Goal: Understand process/instructions

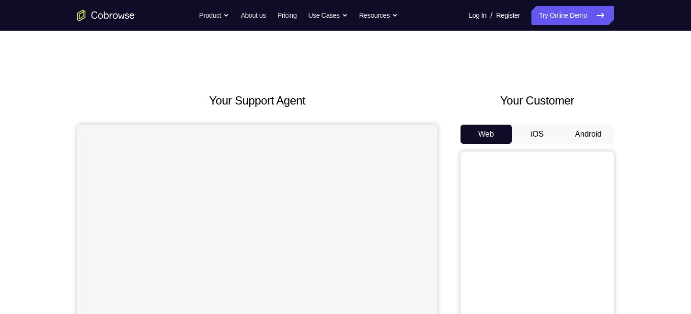
click at [578, 142] on button "Android" at bounding box center [587, 134] width 51 height 19
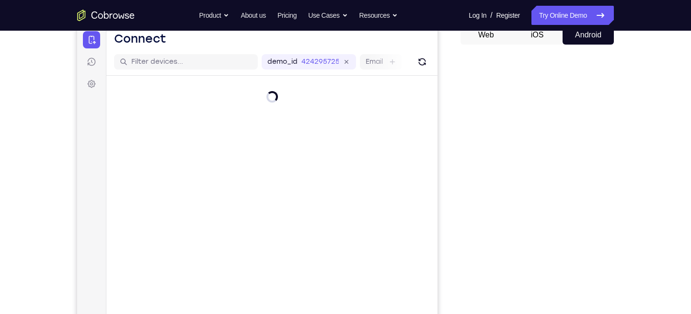
scroll to position [113, 0]
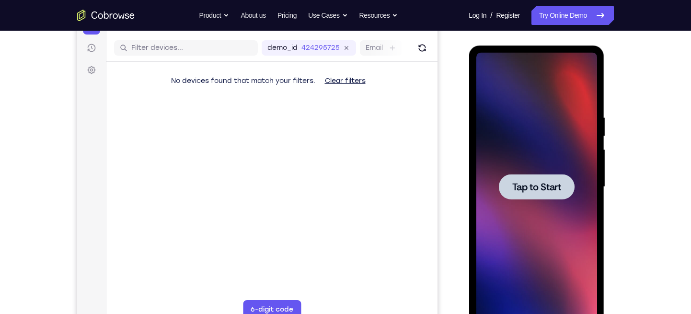
click at [524, 195] on div at bounding box center [536, 186] width 76 height 25
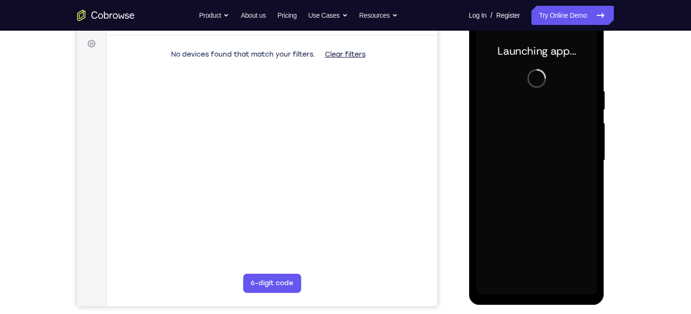
scroll to position [139, 0]
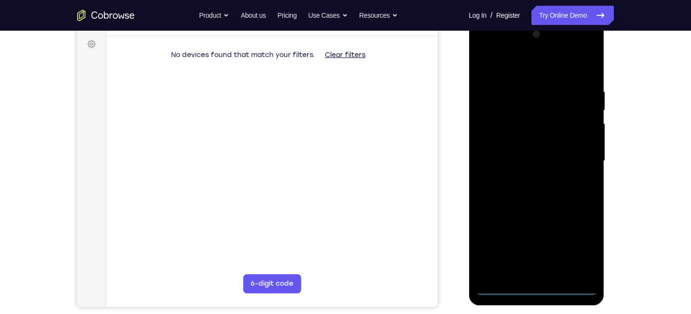
click at [535, 285] on div at bounding box center [536, 161] width 121 height 268
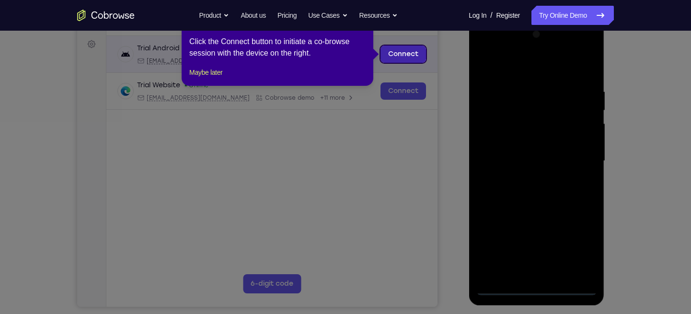
click at [399, 53] on link "Connect" at bounding box center [403, 54] width 46 height 17
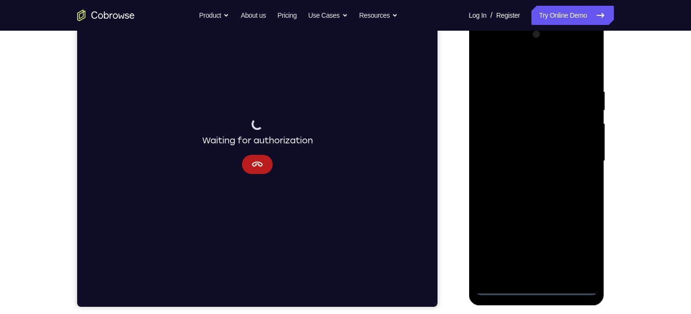
click at [532, 286] on div at bounding box center [536, 161] width 121 height 268
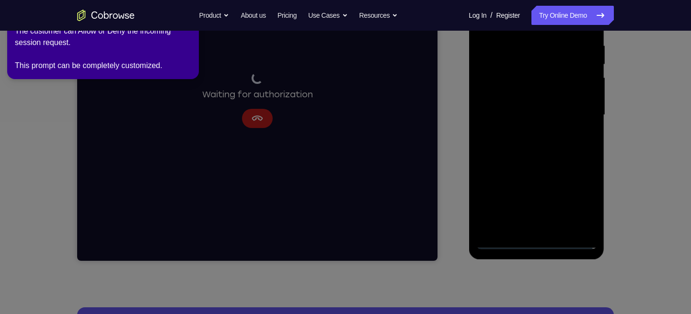
scroll to position [0, 0]
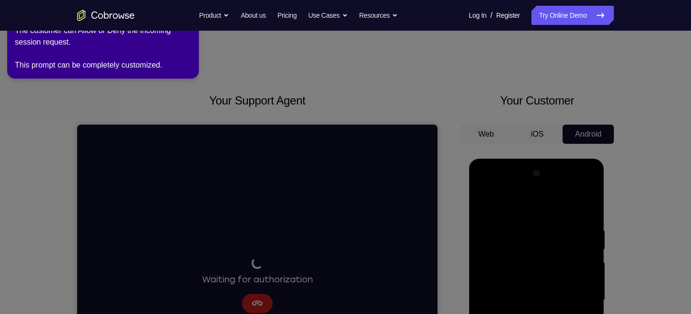
click at [188, 34] on div "The customer can Allow or Deny the incoming session request. This prompt can be…" at bounding box center [103, 48] width 176 height 46
drag, startPoint x: 188, startPoint y: 34, endPoint x: 163, endPoint y: 142, distance: 111.6
drag, startPoint x: 163, startPoint y: 142, endPoint x: 295, endPoint y: 93, distance: 140.2
click at [295, 93] on icon at bounding box center [347, 155] width 702 height 318
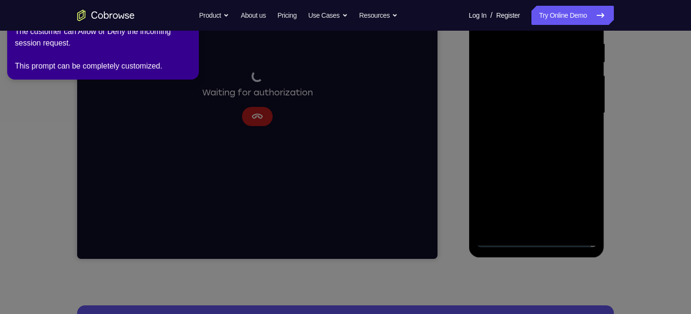
scroll to position [189, 0]
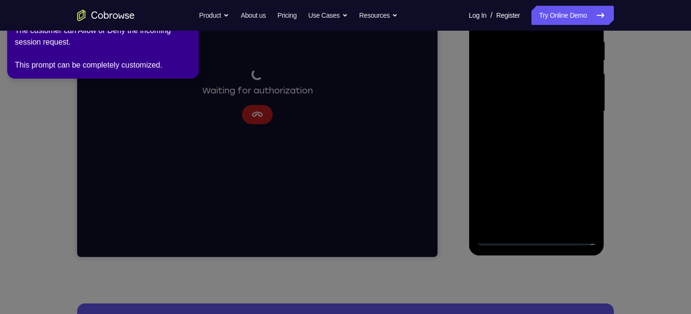
click at [537, 238] on icon at bounding box center [347, 155] width 702 height 318
click at [146, 65] on div "The customer can Allow or Deny the incoming session request. This prompt can be…" at bounding box center [103, 48] width 176 height 46
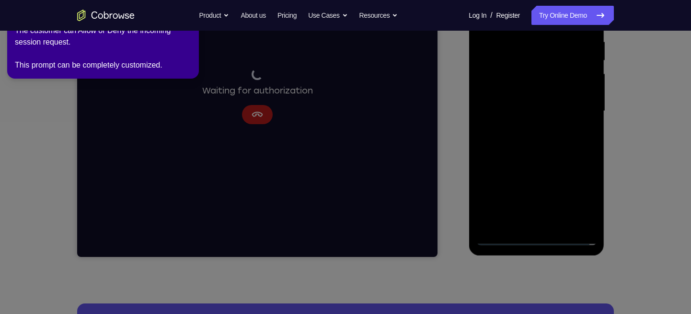
click at [271, 114] on icon at bounding box center [347, 155] width 702 height 318
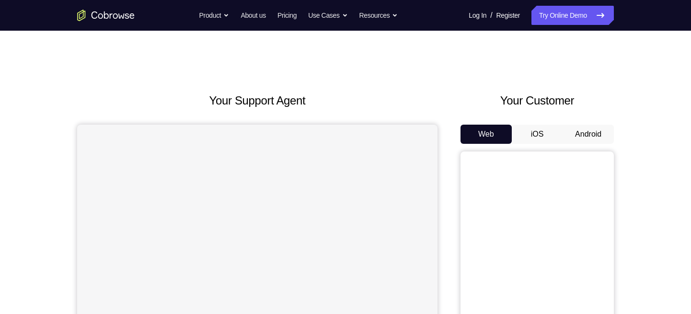
click at [587, 133] on button "Android" at bounding box center [587, 134] width 51 height 19
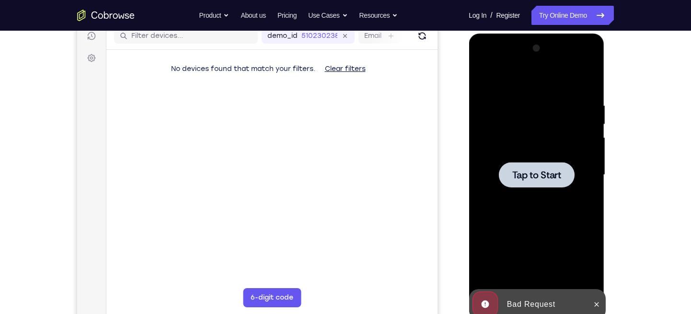
click at [529, 213] on div at bounding box center [536, 175] width 121 height 268
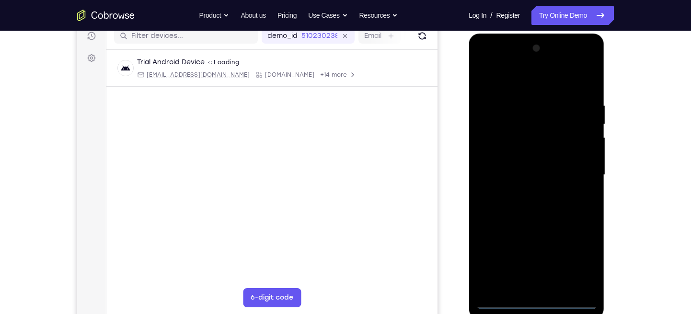
click at [536, 299] on div at bounding box center [536, 175] width 121 height 268
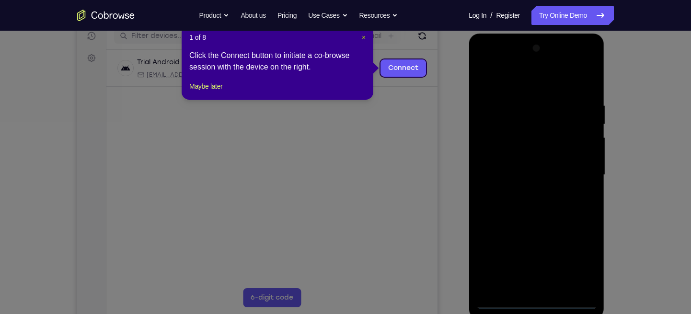
click at [362, 38] on span "×" at bounding box center [364, 38] width 4 height 8
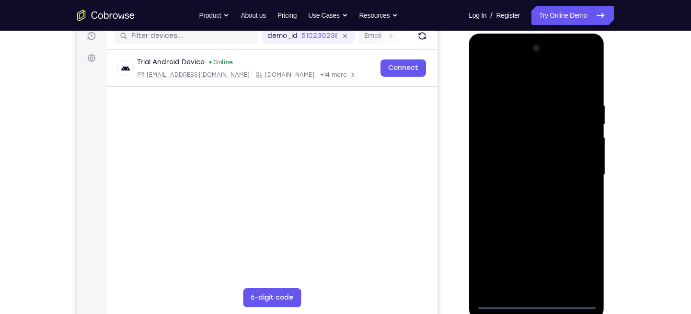
click at [577, 260] on div at bounding box center [536, 175] width 121 height 268
click at [491, 61] on div at bounding box center [536, 175] width 121 height 268
click at [577, 169] on div at bounding box center [536, 175] width 121 height 268
click at [525, 194] on div at bounding box center [536, 175] width 121 height 268
click at [514, 170] on div at bounding box center [536, 175] width 121 height 268
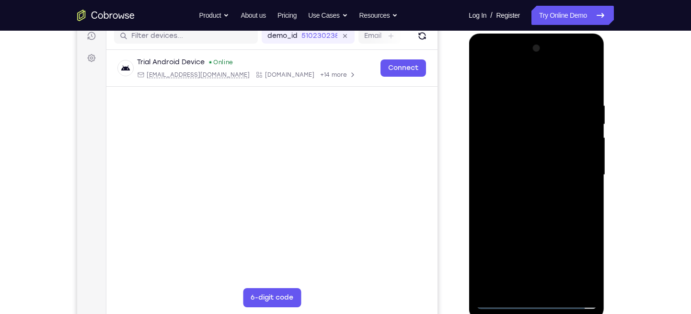
click at [517, 157] on div at bounding box center [536, 175] width 121 height 268
click at [504, 175] on div at bounding box center [536, 175] width 121 height 268
click at [492, 204] on div at bounding box center [536, 175] width 121 height 268
click at [520, 205] on div at bounding box center [536, 175] width 121 height 268
click at [586, 93] on div at bounding box center [536, 175] width 121 height 268
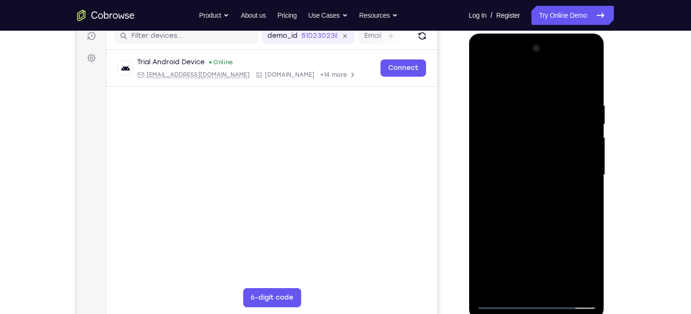
drag, startPoint x: 545, startPoint y: 188, endPoint x: 549, endPoint y: 164, distance: 24.3
click at [549, 164] on div at bounding box center [536, 175] width 121 height 268
click at [589, 191] on div at bounding box center [536, 175] width 121 height 268
click at [589, 194] on div at bounding box center [536, 175] width 121 height 268
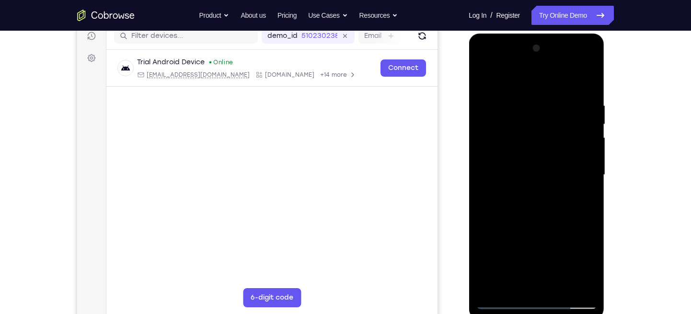
click at [589, 194] on div at bounding box center [536, 175] width 121 height 268
drag, startPoint x: 549, startPoint y: 185, endPoint x: 555, endPoint y: 138, distance: 47.3
click at [555, 138] on div at bounding box center [536, 175] width 121 height 268
drag, startPoint x: 551, startPoint y: 215, endPoint x: 555, endPoint y: 115, distance: 100.2
click at [555, 115] on div at bounding box center [536, 175] width 121 height 268
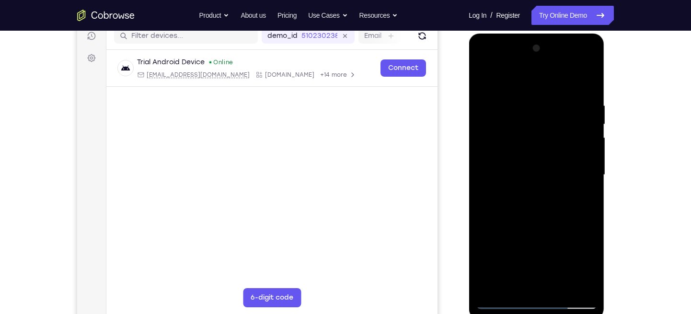
drag, startPoint x: 549, startPoint y: 205, endPoint x: 557, endPoint y: 105, distance: 100.5
click at [557, 105] on div at bounding box center [536, 175] width 121 height 268
drag, startPoint x: 536, startPoint y: 196, endPoint x: 542, endPoint y: 114, distance: 82.2
click at [542, 114] on div at bounding box center [536, 175] width 121 height 268
drag, startPoint x: 540, startPoint y: 200, endPoint x: 546, endPoint y: 107, distance: 92.6
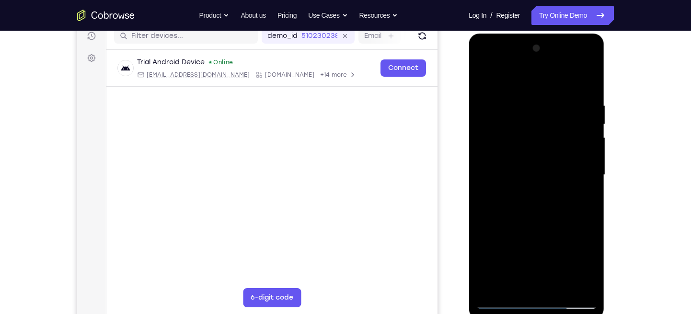
click at [546, 107] on div at bounding box center [536, 175] width 121 height 268
drag, startPoint x: 541, startPoint y: 218, endPoint x: 558, endPoint y: 125, distance: 94.8
click at [558, 125] on div at bounding box center [536, 175] width 121 height 268
drag, startPoint x: 542, startPoint y: 238, endPoint x: 548, endPoint y: 130, distance: 107.5
click at [548, 130] on div at bounding box center [536, 175] width 121 height 268
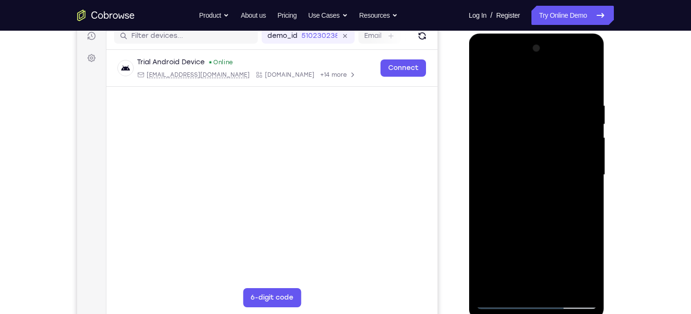
drag, startPoint x: 548, startPoint y: 181, endPoint x: 556, endPoint y: 137, distance: 45.3
click at [556, 137] on div at bounding box center [536, 175] width 121 height 268
drag, startPoint x: 549, startPoint y: 226, endPoint x: 559, endPoint y: 168, distance: 59.3
click at [559, 168] on div at bounding box center [536, 175] width 121 height 268
click at [590, 165] on div at bounding box center [536, 175] width 121 height 268
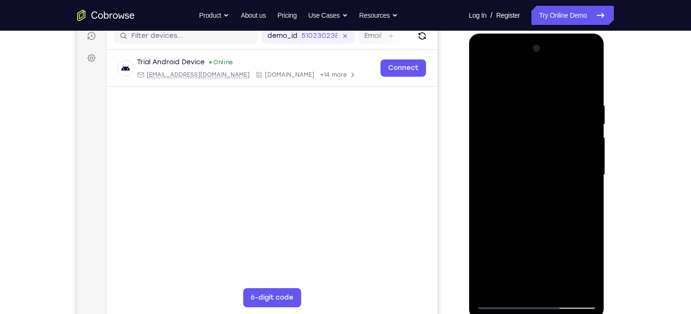
drag, startPoint x: 548, startPoint y: 181, endPoint x: 559, endPoint y: 131, distance: 50.6
click at [559, 131] on div at bounding box center [536, 175] width 121 height 268
click at [492, 228] on div at bounding box center [536, 175] width 121 height 268
drag, startPoint x: 562, startPoint y: 224, endPoint x: 568, endPoint y: 153, distance: 71.6
click at [568, 153] on div at bounding box center [536, 175] width 121 height 268
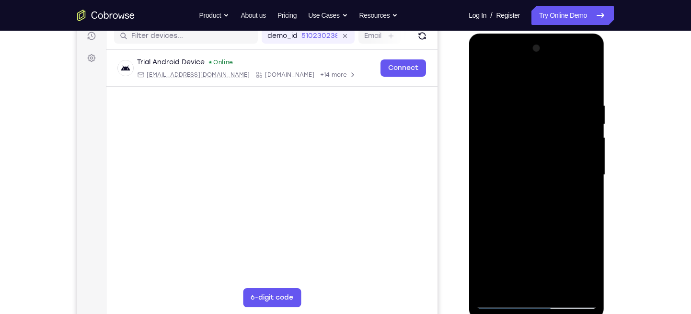
drag, startPoint x: 561, startPoint y: 165, endPoint x: 576, endPoint y: 83, distance: 82.9
click at [576, 83] on div at bounding box center [536, 175] width 121 height 268
click at [559, 285] on div at bounding box center [536, 175] width 121 height 268
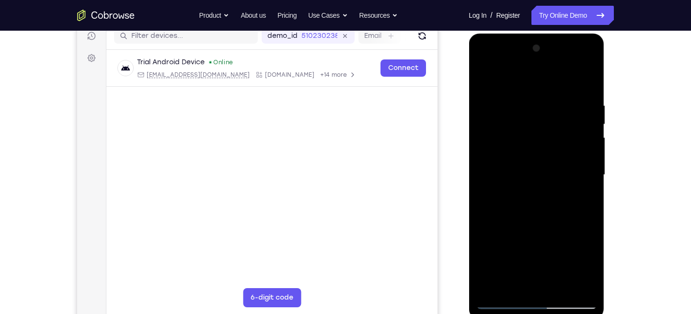
click at [527, 225] on div at bounding box center [536, 175] width 121 height 268
click at [489, 80] on div at bounding box center [536, 175] width 121 height 268
click at [517, 92] on div at bounding box center [536, 175] width 121 height 268
click at [590, 158] on div at bounding box center [536, 175] width 121 height 268
click at [586, 125] on div at bounding box center [536, 175] width 121 height 268
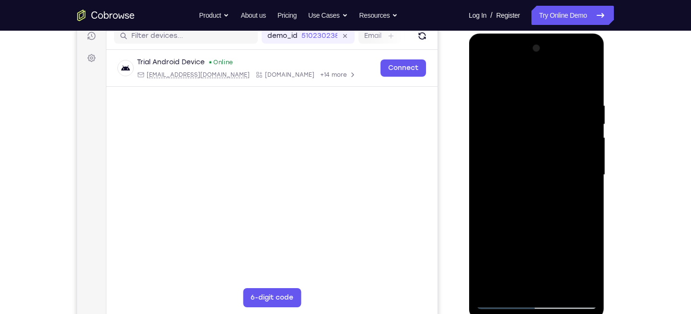
click at [586, 125] on div at bounding box center [536, 175] width 121 height 268
click at [585, 116] on div at bounding box center [536, 175] width 121 height 268
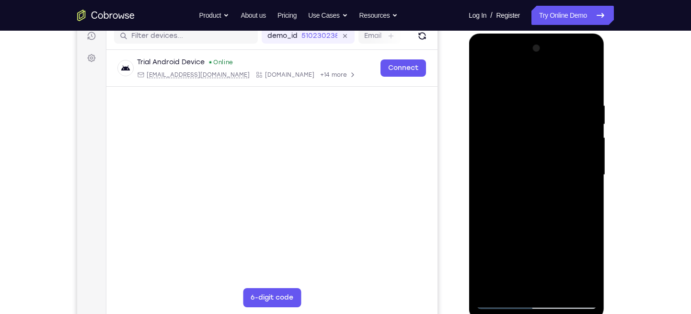
click at [585, 116] on div at bounding box center [536, 175] width 121 height 268
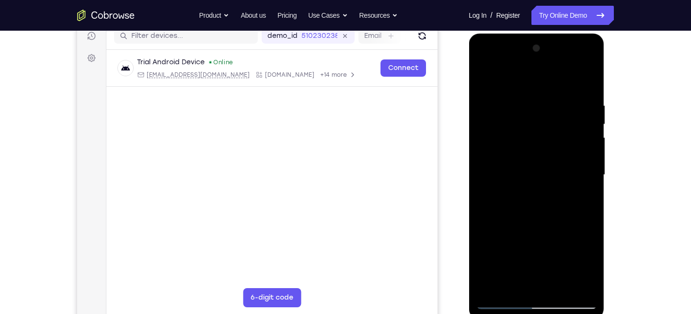
click at [585, 116] on div at bounding box center [536, 175] width 121 height 268
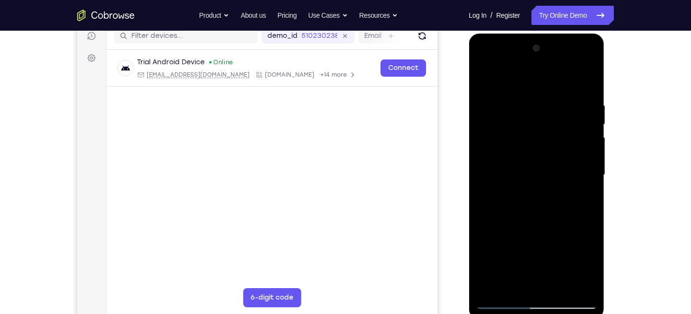
click at [585, 116] on div at bounding box center [536, 175] width 121 height 268
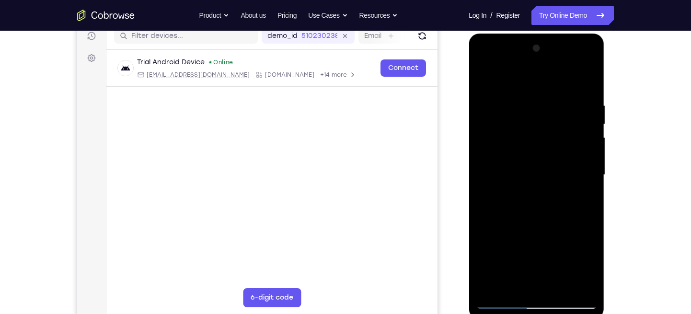
click at [585, 116] on div at bounding box center [536, 175] width 121 height 268
click at [574, 110] on div at bounding box center [536, 175] width 121 height 268
click at [584, 124] on div at bounding box center [536, 175] width 121 height 268
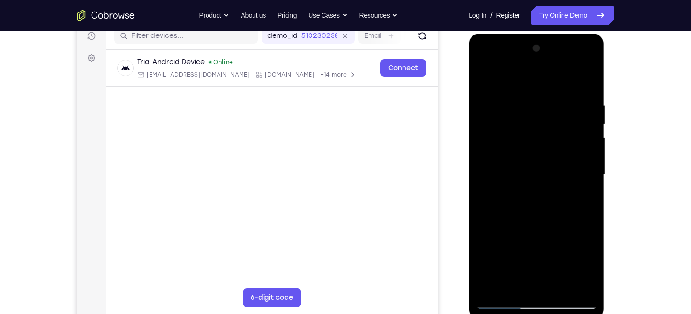
click at [584, 124] on div at bounding box center [536, 175] width 121 height 268
click at [584, 114] on div at bounding box center [536, 175] width 121 height 268
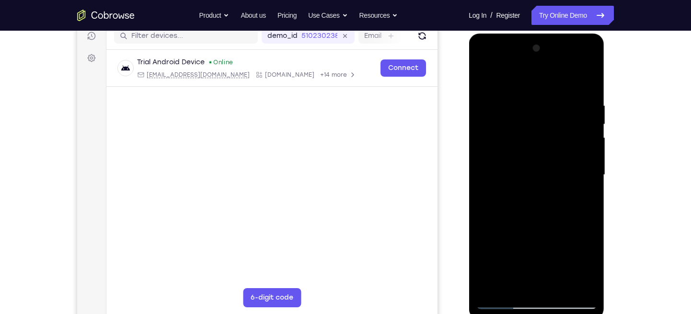
click at [584, 114] on div at bounding box center [536, 175] width 121 height 268
click at [584, 83] on div at bounding box center [536, 175] width 121 height 268
click at [588, 79] on div at bounding box center [536, 175] width 121 height 268
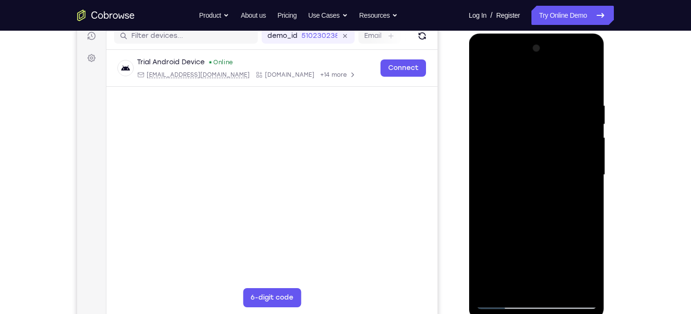
click at [568, 116] on div at bounding box center [536, 175] width 121 height 268
click at [482, 292] on div at bounding box center [536, 175] width 121 height 268
click at [490, 286] on div at bounding box center [536, 175] width 121 height 268
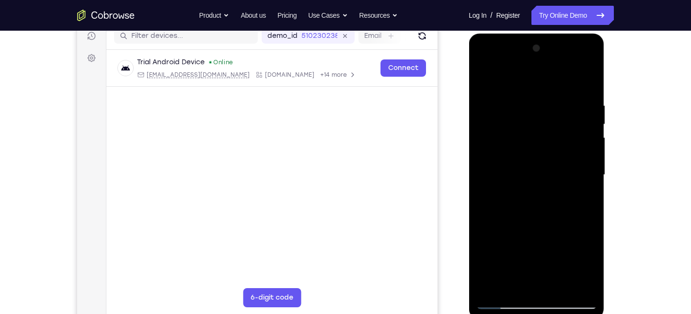
click at [490, 286] on div at bounding box center [536, 175] width 121 height 268
